Goal: Use online tool/utility: Utilize a website feature to perform a specific function

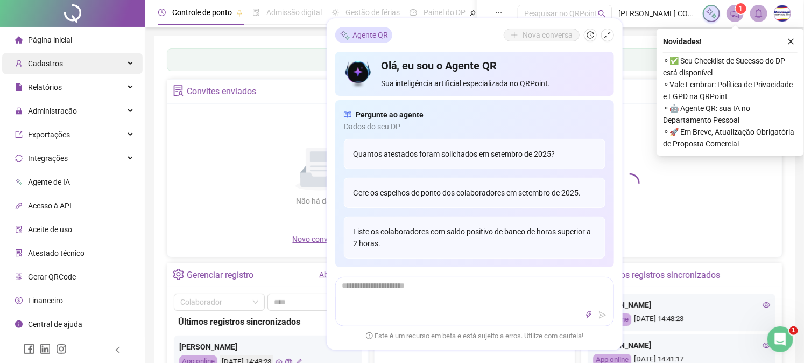
click at [76, 61] on div "Cadastros" at bounding box center [72, 64] width 140 height 22
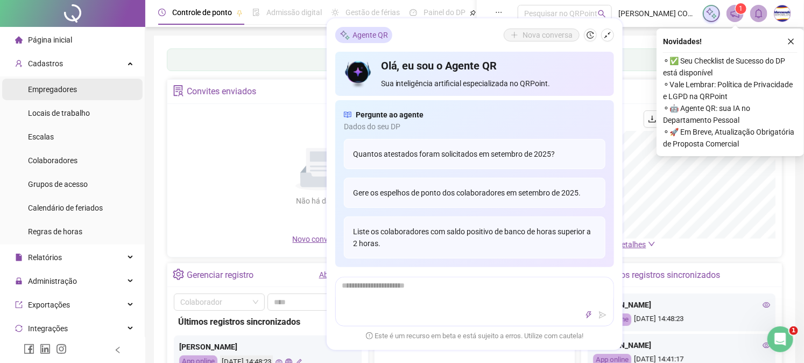
click at [77, 84] on li "Empregadores" at bounding box center [72, 90] width 140 height 22
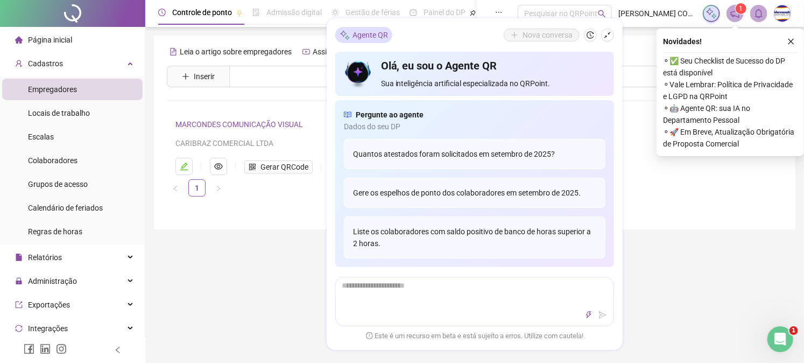
click at [280, 121] on link "MARCONDES COMUNICAÇÃO VISUAL" at bounding box center [239, 124] width 128 height 9
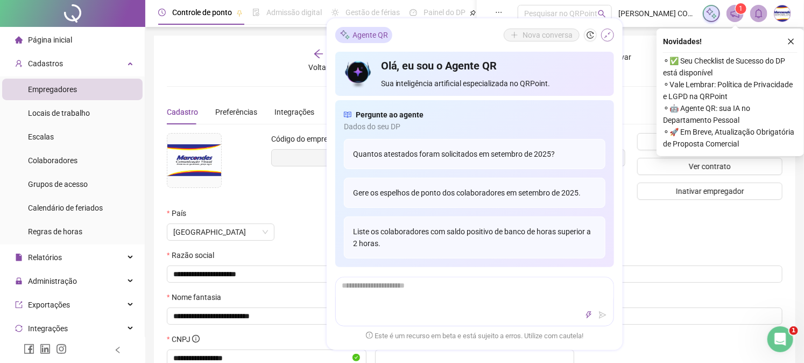
click at [607, 34] on icon "shrink" at bounding box center [608, 35] width 8 height 8
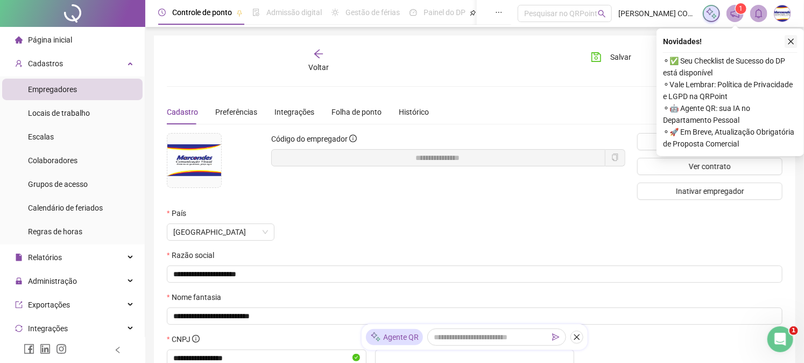
click at [790, 40] on icon "close" at bounding box center [791, 42] width 6 height 6
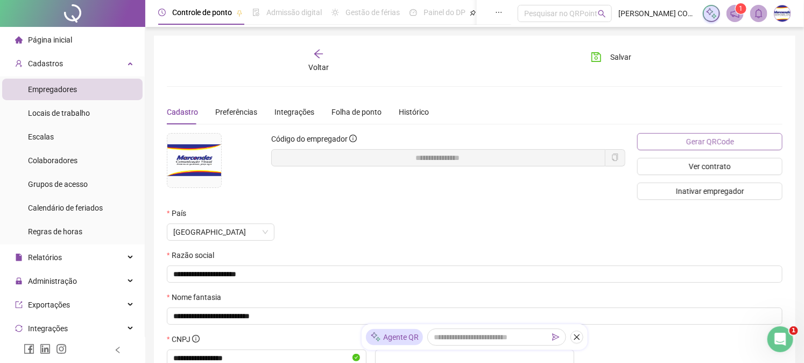
click at [745, 135] on button "Gerar QRCode" at bounding box center [709, 141] width 145 height 17
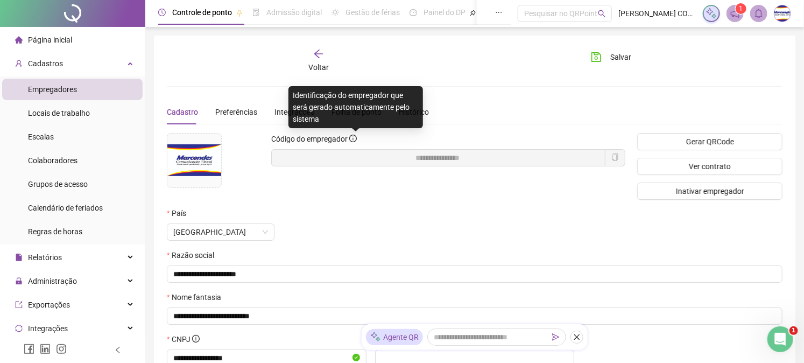
click at [351, 136] on span "Código do empregador" at bounding box center [314, 139] width 86 height 12
